Goal: Communication & Community: Participate in discussion

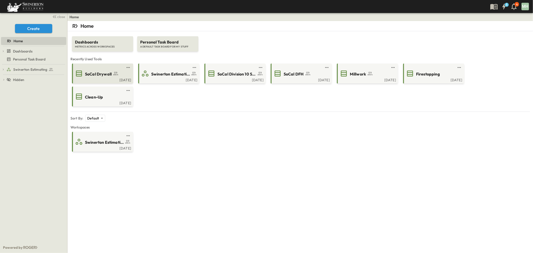
click at [112, 71] on div "SoCal Drywall" at bounding box center [107, 73] width 44 height 7
click at [106, 70] on div "SoCal Drywall" at bounding box center [102, 74] width 54 height 8
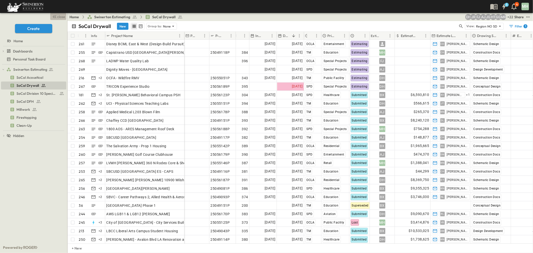
click at [57, 17] on icon "button" at bounding box center [55, 17] width 6 height 6
